Goal: Information Seeking & Learning: Learn about a topic

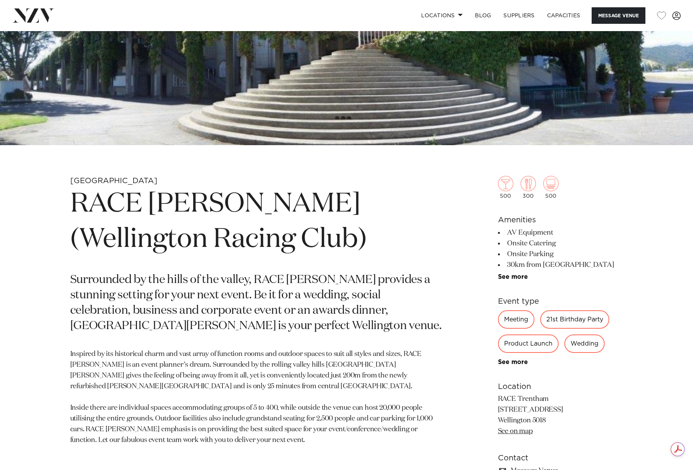
scroll to position [230, 0]
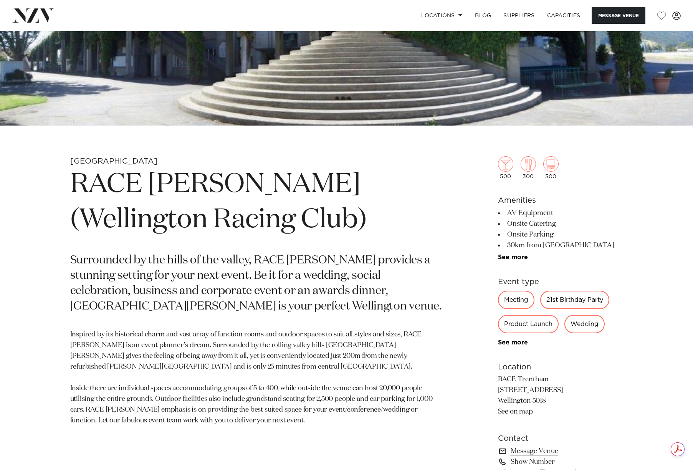
click at [588, 325] on div "Wedding" at bounding box center [585, 324] width 40 height 18
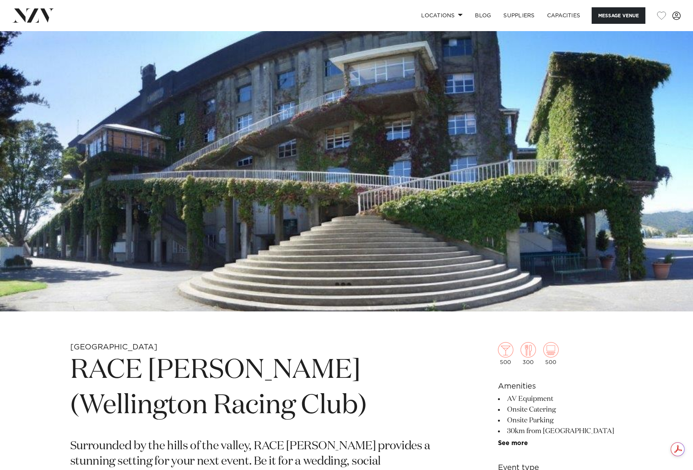
scroll to position [0, 0]
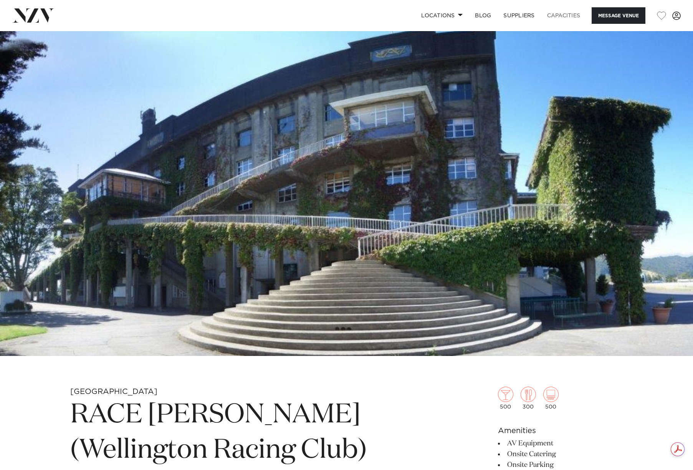
click at [560, 15] on link "Capacities" at bounding box center [564, 15] width 46 height 17
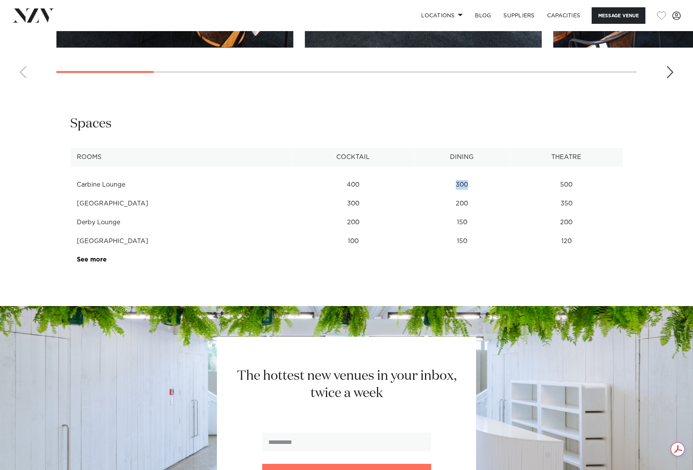
drag, startPoint x: 447, startPoint y: 182, endPoint x: 457, endPoint y: 182, distance: 10.4
click at [457, 182] on td "300" at bounding box center [462, 185] width 96 height 19
drag, startPoint x: 450, startPoint y: 202, endPoint x: 459, endPoint y: 202, distance: 9.6
click at [459, 202] on td "200" at bounding box center [462, 203] width 96 height 19
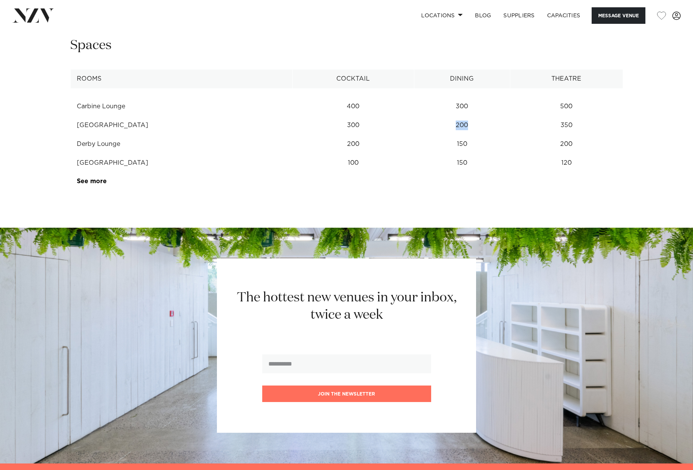
scroll to position [1034, 0]
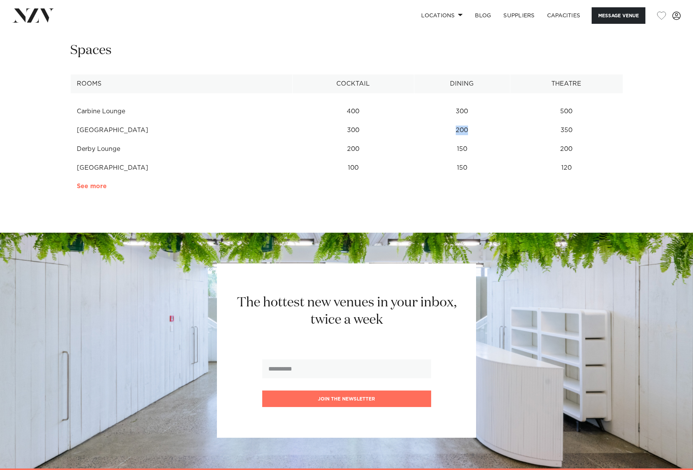
click at [97, 188] on link "See more" at bounding box center [107, 186] width 60 height 6
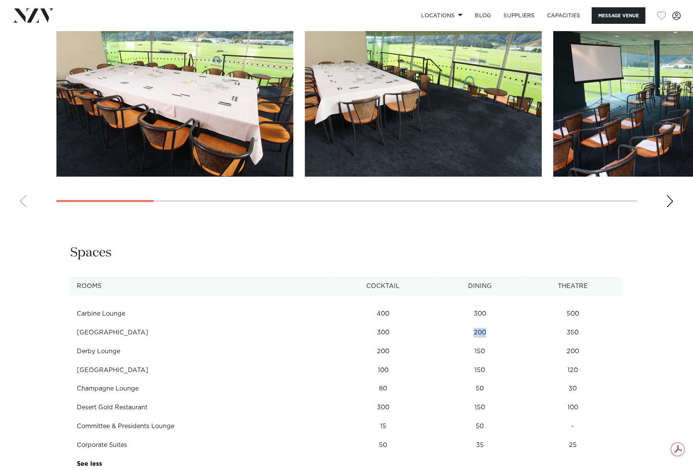
scroll to position [650, 0]
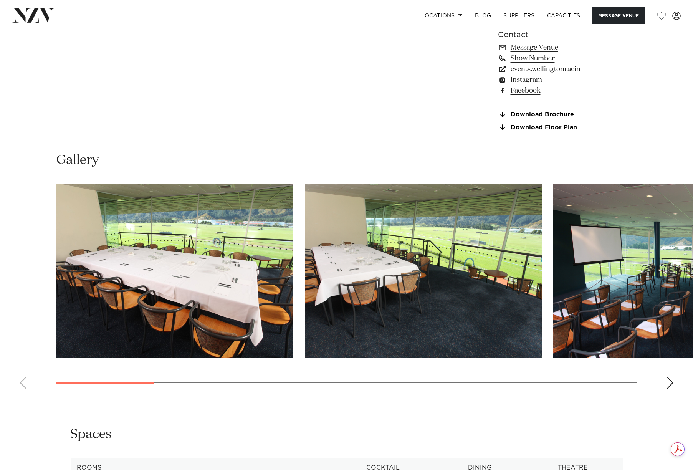
click at [672, 382] on div "Next slide" at bounding box center [670, 383] width 8 height 12
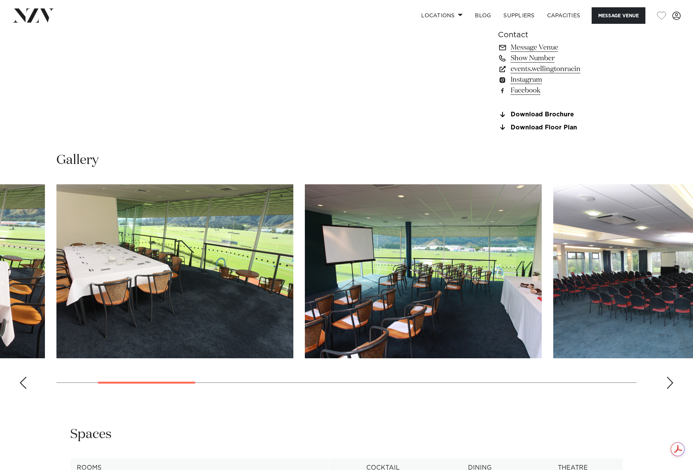
click at [672, 382] on div "Next slide" at bounding box center [670, 383] width 8 height 12
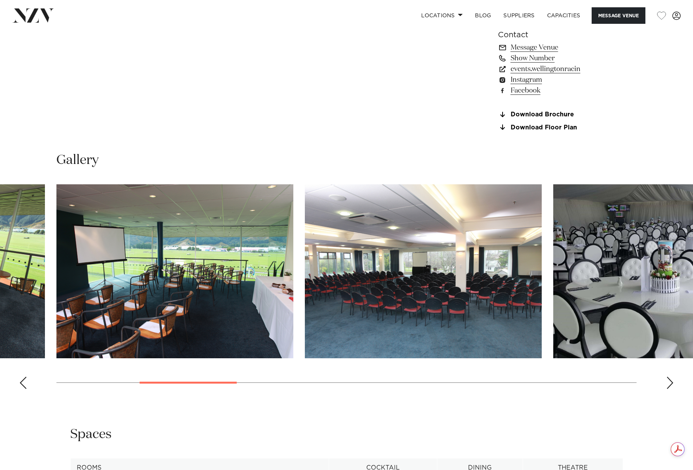
click at [672, 382] on div "Next slide" at bounding box center [670, 383] width 8 height 12
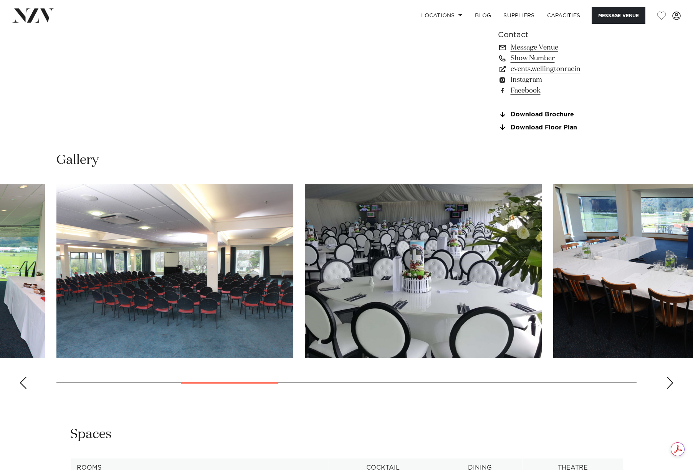
click at [672, 382] on div "Next slide" at bounding box center [670, 383] width 8 height 12
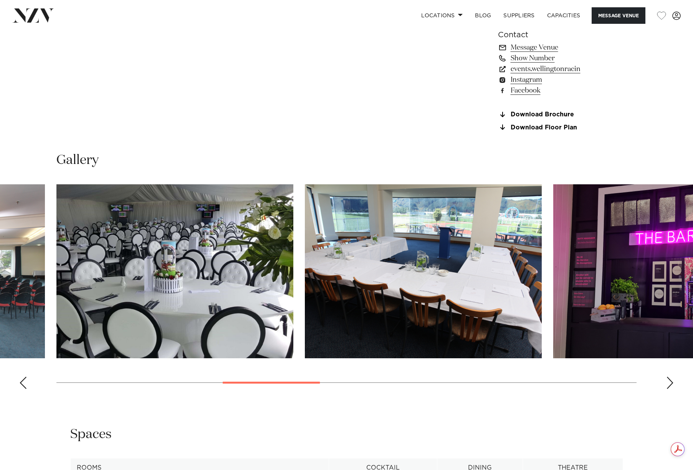
click at [672, 382] on div "Next slide" at bounding box center [670, 383] width 8 height 12
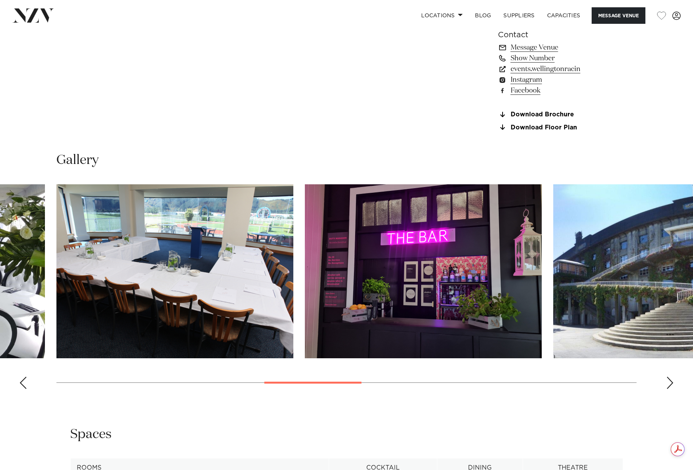
click at [672, 382] on div "Next slide" at bounding box center [670, 383] width 8 height 12
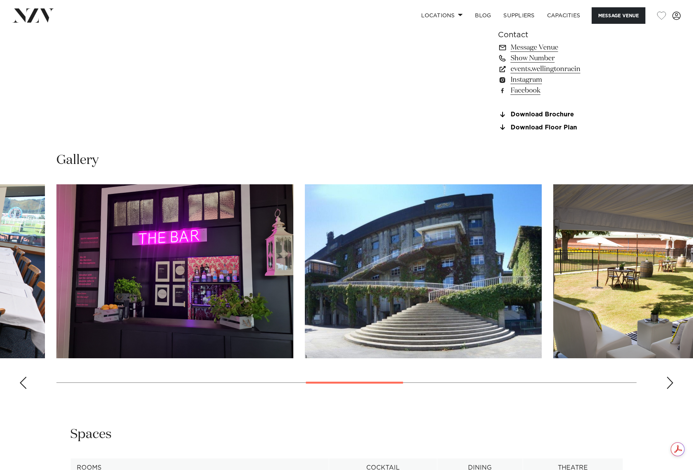
click at [672, 382] on div "Next slide" at bounding box center [670, 383] width 8 height 12
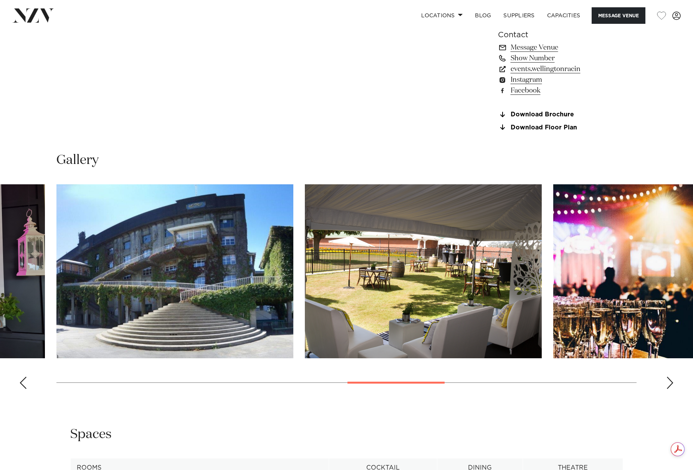
click at [672, 382] on div "Next slide" at bounding box center [670, 383] width 8 height 12
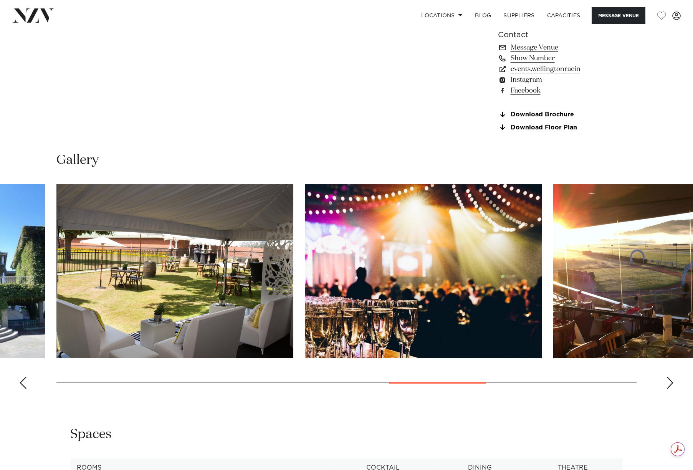
click at [672, 382] on div "Next slide" at bounding box center [670, 383] width 8 height 12
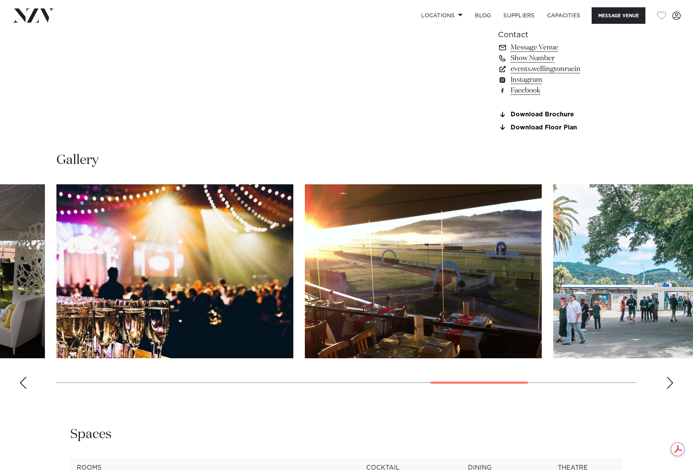
click at [672, 382] on div "Next slide" at bounding box center [670, 383] width 8 height 12
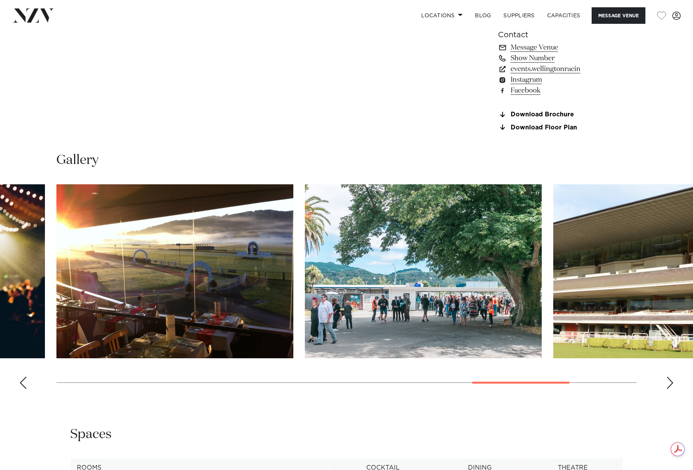
click at [672, 382] on div "Next slide" at bounding box center [670, 383] width 8 height 12
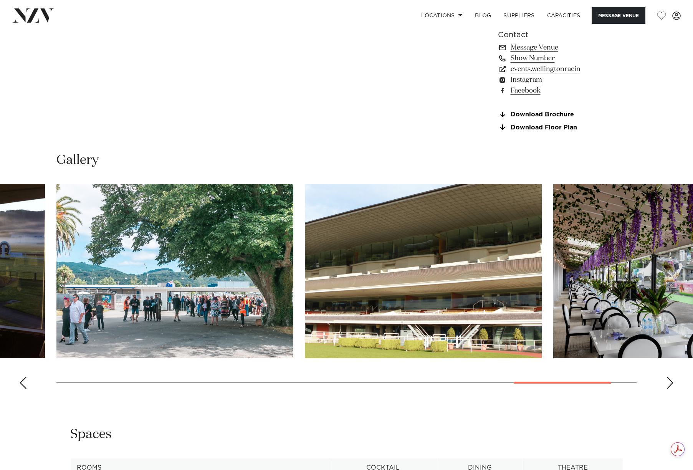
click at [672, 382] on div "Next slide" at bounding box center [670, 383] width 8 height 12
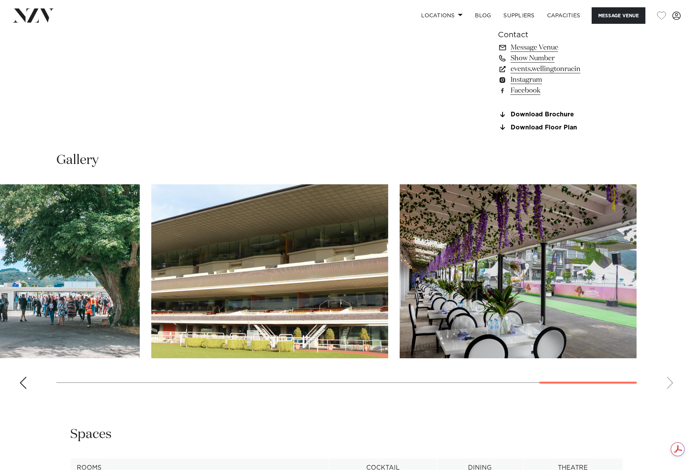
click at [672, 382] on swiper-container at bounding box center [346, 289] width 693 height 211
click at [665, 384] on swiper-container at bounding box center [346, 289] width 693 height 211
